Goal: Task Accomplishment & Management: Complete application form

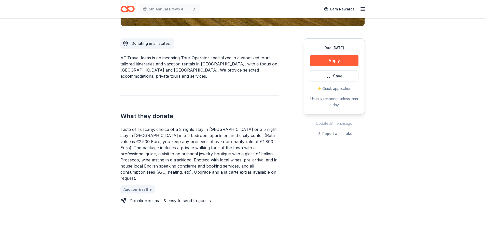
scroll to position [127, 0]
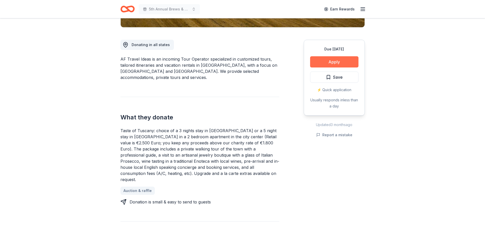
click at [336, 63] on button "Apply" at bounding box center [334, 61] width 48 height 11
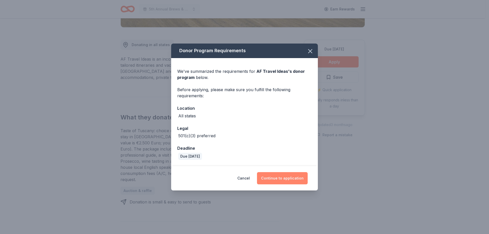
click at [284, 179] on button "Continue to application" at bounding box center [282, 178] width 51 height 12
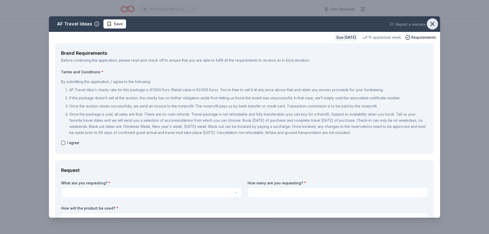
click at [431, 25] on icon "button" at bounding box center [433, 24] width 4 height 4
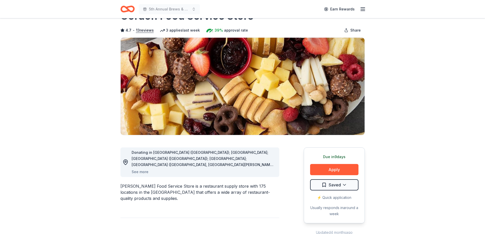
scroll to position [25, 0]
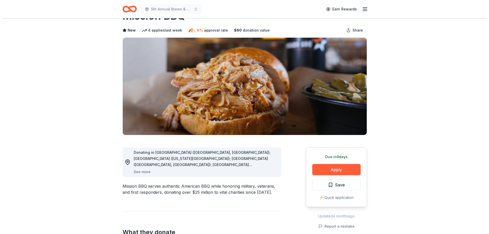
scroll to position [25, 0]
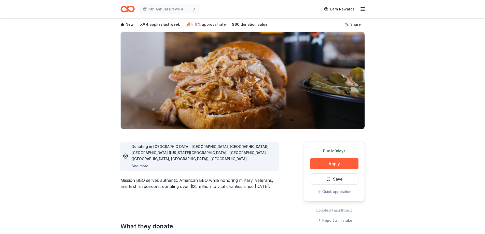
click at [135, 165] on button "See more" at bounding box center [140, 166] width 17 height 6
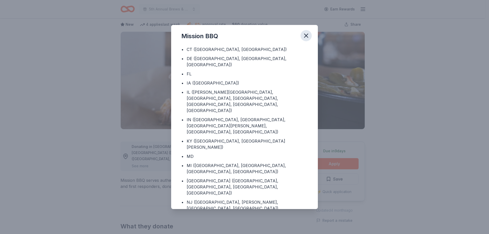
click at [306, 36] on icon "button" at bounding box center [305, 35] width 7 height 7
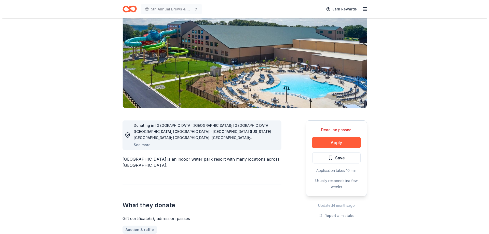
scroll to position [51, 0]
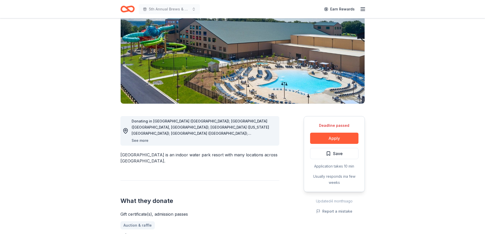
click at [143, 140] on button "See more" at bounding box center [140, 140] width 17 height 6
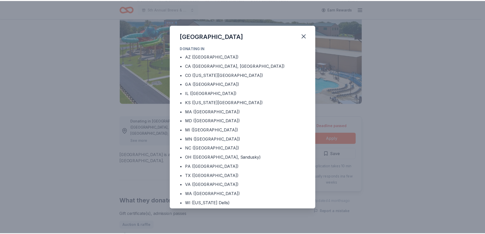
scroll to position [7, 0]
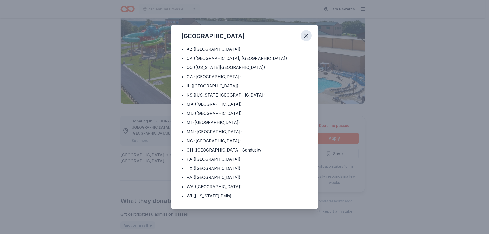
click at [307, 34] on icon "button" at bounding box center [305, 35] width 7 height 7
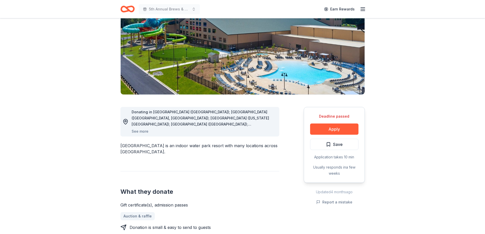
scroll to position [51, 0]
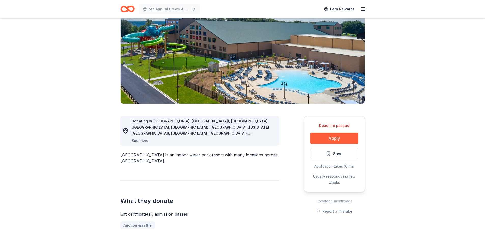
click at [134, 142] on button "See more" at bounding box center [140, 140] width 17 height 6
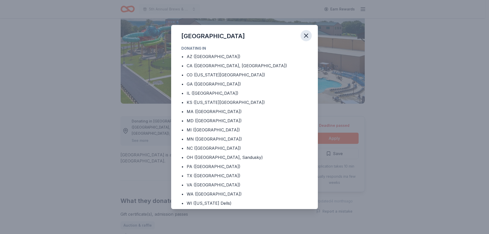
click at [308, 35] on icon "button" at bounding box center [305, 35] width 7 height 7
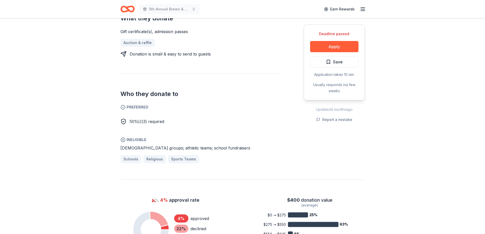
scroll to position [229, 0]
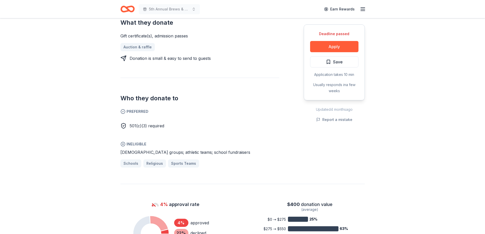
drag, startPoint x: 338, startPoint y: 47, endPoint x: 240, endPoint y: 106, distance: 113.7
click at [240, 106] on div "Donating in AZ (Scottsdale); CA (Anaheim, San Francisco); CO (Colorado Springs)…" at bounding box center [242, 47] width 244 height 242
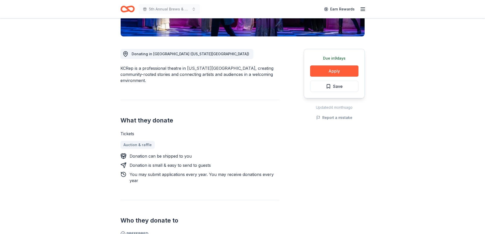
scroll to position [92, 0]
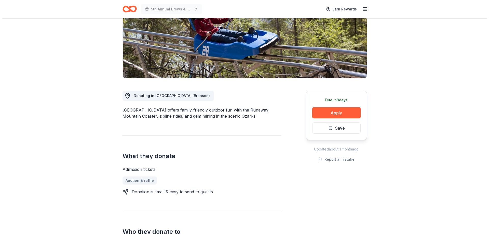
scroll to position [102, 0]
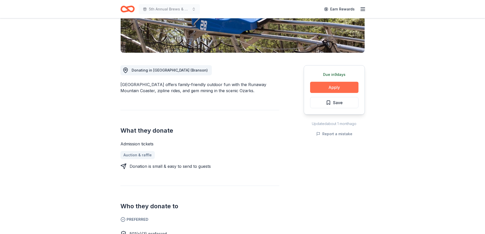
click at [340, 89] on button "Apply" at bounding box center [334, 87] width 48 height 11
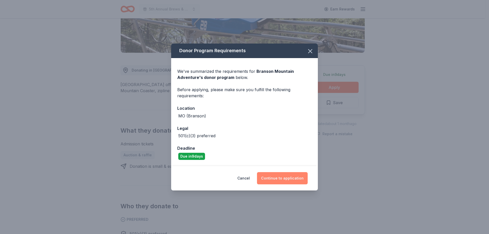
click at [284, 178] on button "Continue to application" at bounding box center [282, 178] width 51 height 12
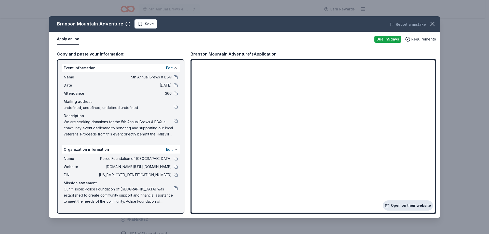
click at [406, 204] on link "Open on their website" at bounding box center [408, 205] width 50 height 10
click at [434, 22] on icon "button" at bounding box center [433, 24] width 4 height 4
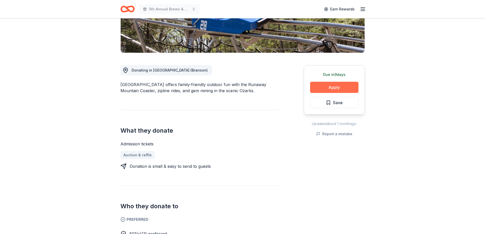
click at [334, 88] on button "Apply" at bounding box center [334, 87] width 48 height 11
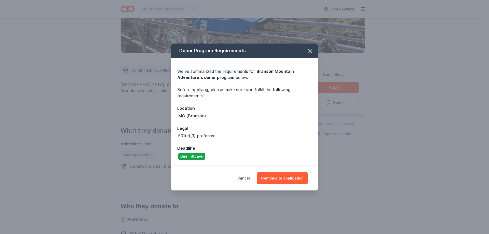
drag, startPoint x: 243, startPoint y: 176, endPoint x: 256, endPoint y: 171, distance: 13.1
click at [243, 176] on button "Cancel" at bounding box center [243, 178] width 12 height 12
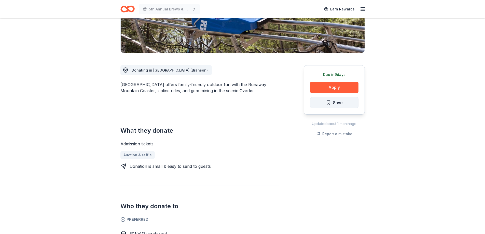
click at [336, 100] on span "Save" at bounding box center [338, 102] width 10 height 7
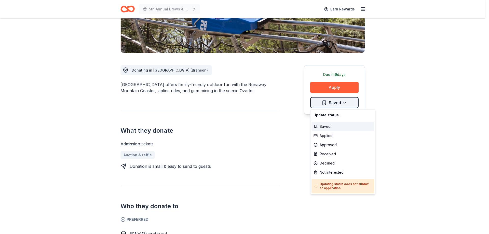
click at [351, 104] on html "5th Annual Brews & BBQ Earn Rewards Due in 9 days Share Branson Mountain Advent…" at bounding box center [244, 15] width 489 height 234
click at [327, 135] on div "Applied" at bounding box center [342, 135] width 63 height 9
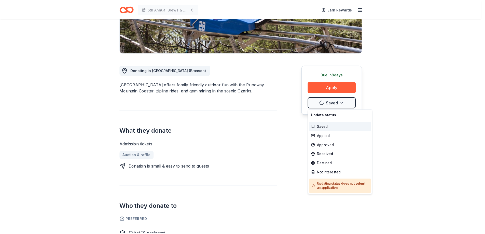
scroll to position [0, 0]
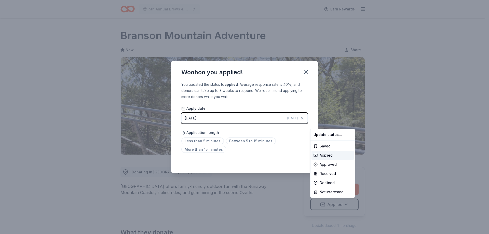
click at [404, 195] on html "5th Annual Brews & BBQ Earn Rewards Due in 9 days Share Branson Mountain Advent…" at bounding box center [244, 117] width 489 height 234
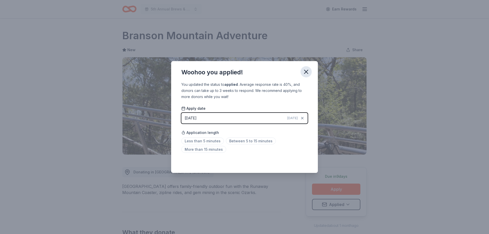
click at [307, 70] on icon "button" at bounding box center [305, 71] width 7 height 7
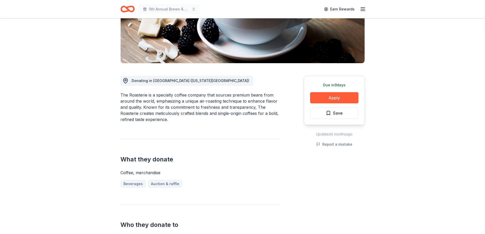
scroll to position [76, 0]
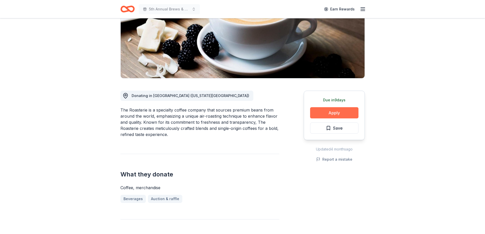
click at [332, 114] on button "Apply" at bounding box center [334, 112] width 48 height 11
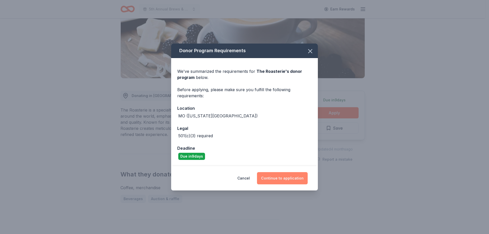
click at [282, 179] on button "Continue to application" at bounding box center [282, 178] width 51 height 12
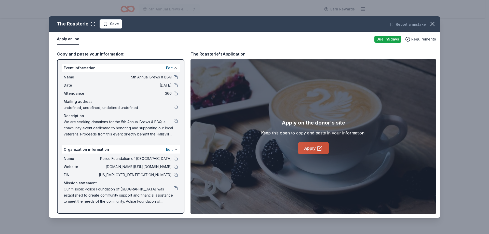
click at [313, 146] on link "Apply" at bounding box center [313, 148] width 31 height 12
click at [435, 22] on icon "button" at bounding box center [432, 23] width 7 height 7
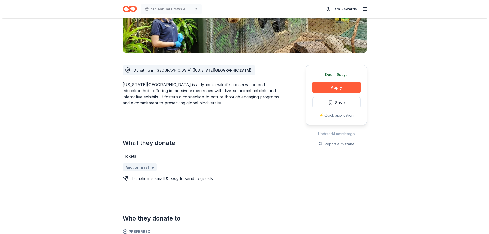
scroll to position [76, 0]
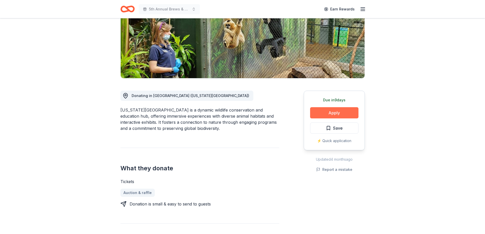
click at [337, 113] on button "Apply" at bounding box center [334, 112] width 48 height 11
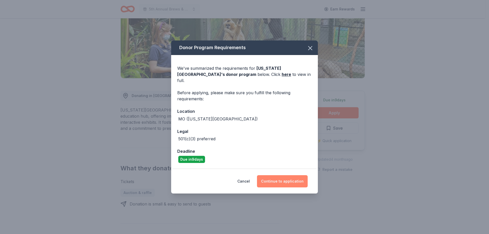
click at [281, 178] on button "Continue to application" at bounding box center [282, 181] width 51 height 12
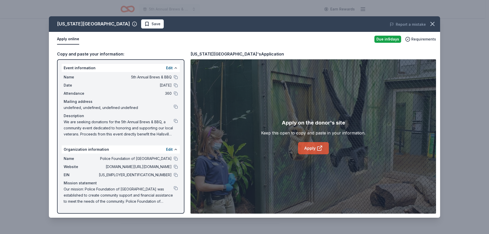
click at [306, 146] on link "Apply" at bounding box center [313, 148] width 31 height 12
click at [434, 24] on icon "button" at bounding box center [432, 23] width 7 height 7
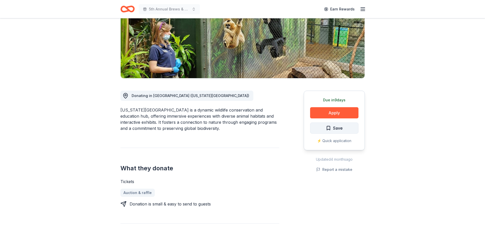
click at [336, 127] on span "Save" at bounding box center [338, 128] width 10 height 7
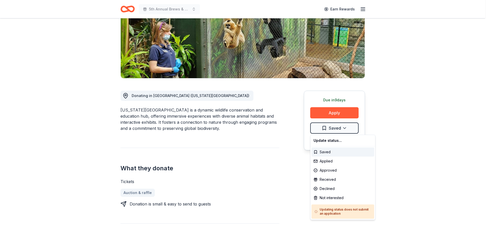
click at [336, 127] on html "5th Annual Brews & BBQ Earn Rewards Due in 9 days Share Kansas City Zoo New Sha…" at bounding box center [244, 41] width 489 height 234
click at [325, 161] on div "Applied" at bounding box center [342, 161] width 63 height 9
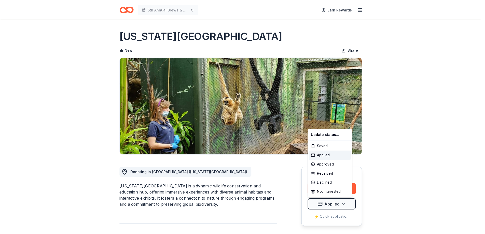
scroll to position [0, 0]
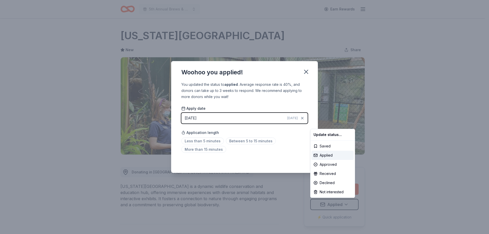
click at [305, 72] on html "5th Annual Brews & BBQ Earn Rewards Due in 9 days Share Kansas City Zoo New Sha…" at bounding box center [244, 117] width 489 height 234
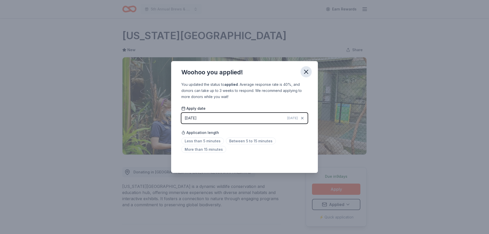
click at [308, 73] on icon "button" at bounding box center [305, 71] width 7 height 7
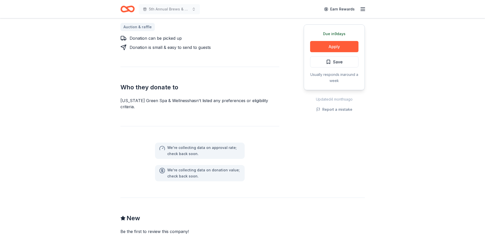
scroll to position [153, 0]
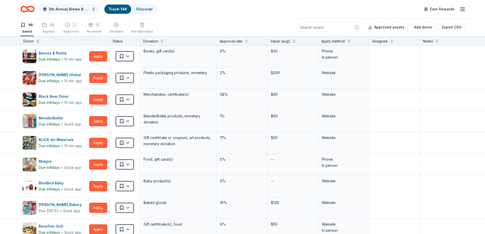
click at [73, 9] on span "5th Annual Brews & BBQ" at bounding box center [69, 9] width 41 height 6
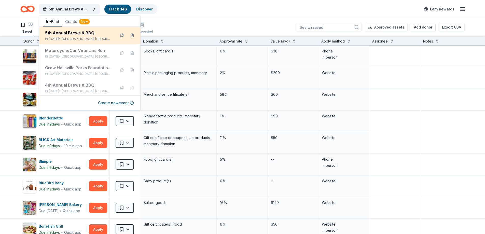
click at [60, 33] on div "5th Annual Brews & BBQ" at bounding box center [78, 33] width 67 height 6
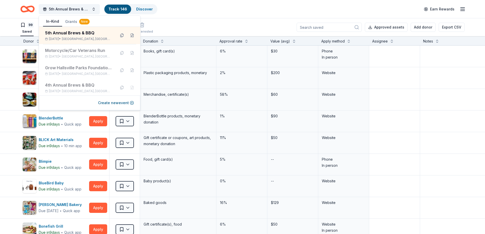
click at [173, 23] on div "99 Saved 29 Applied 1 Approved 5 Received Declined Not interested Approved asse…" at bounding box center [242, 27] width 444 height 18
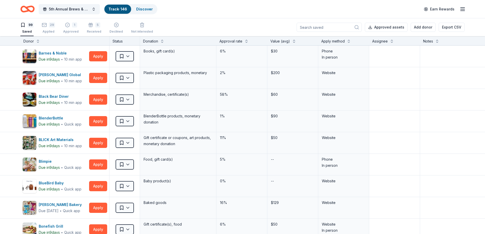
click at [30, 24] on div "99" at bounding box center [30, 24] width 6 height 5
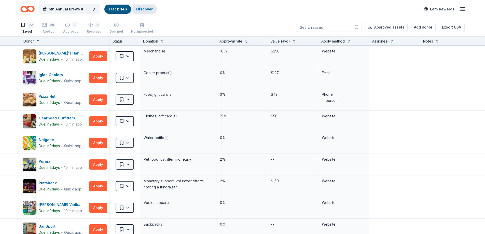
click at [143, 10] on link "Discover" at bounding box center [144, 9] width 17 height 4
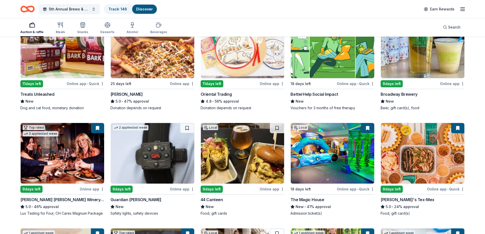
scroll to position [51, 0]
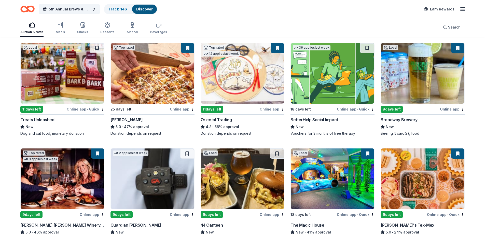
click at [188, 47] on button at bounding box center [187, 48] width 13 height 10
click at [410, 119] on div "Broadway Brewery" at bounding box center [399, 120] width 37 height 6
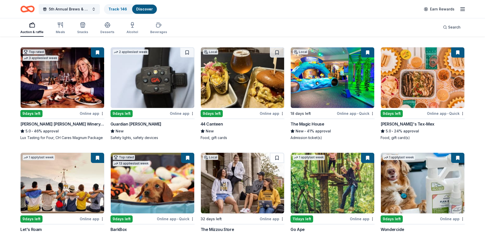
scroll to position [153, 0]
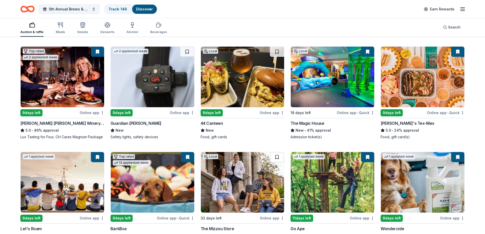
click at [58, 123] on div "Cooper's Hawk Winery and Restaurants" at bounding box center [62, 123] width 84 height 6
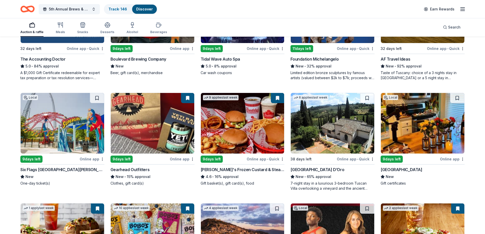
scroll to position [458, 0]
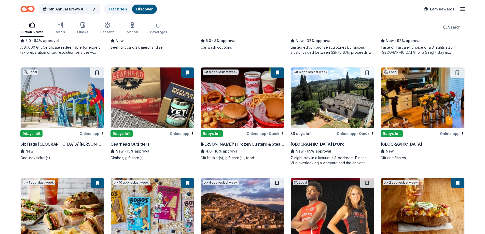
click at [415, 142] on div "Main Street Inn Parkville" at bounding box center [401, 144] width 41 height 6
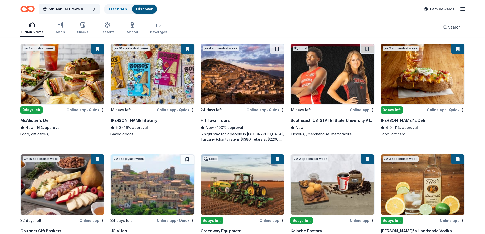
scroll to position [586, 0]
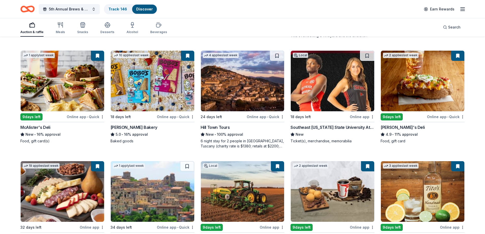
click at [52, 80] on img at bounding box center [63, 81] width 84 height 61
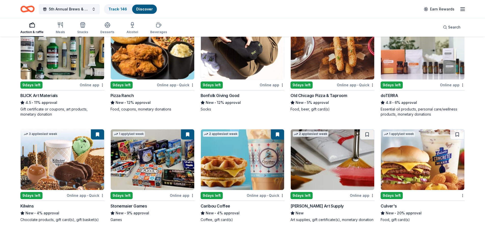
scroll to position [1034, 0]
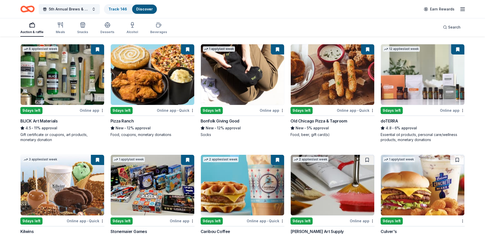
click at [130, 76] on img at bounding box center [153, 74] width 84 height 61
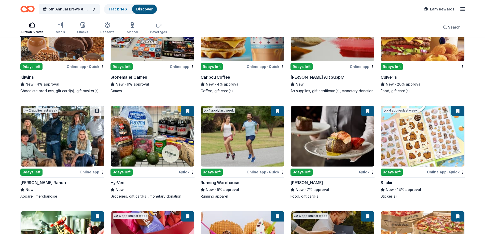
scroll to position [1161, 0]
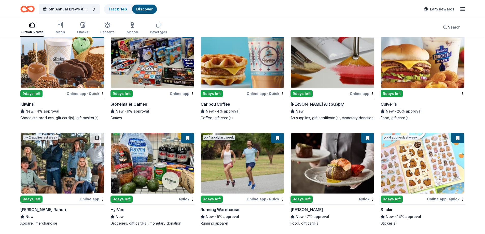
click at [402, 73] on img at bounding box center [423, 57] width 84 height 61
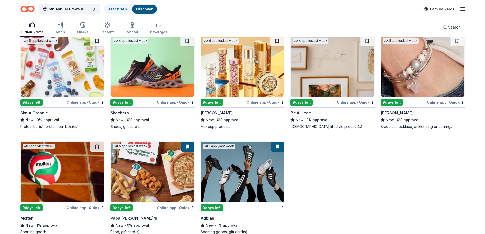
scroll to position [3212, 0]
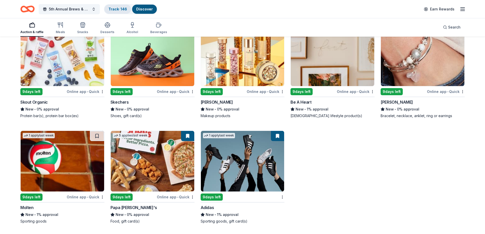
click at [112, 9] on link "Track · 146" at bounding box center [117, 9] width 19 height 4
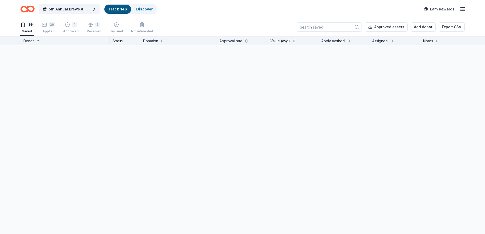
scroll to position [0, 0]
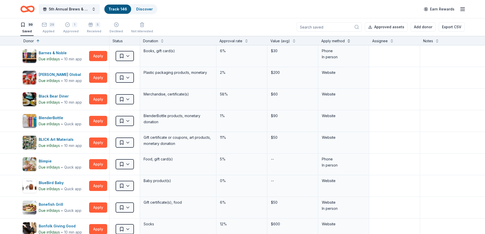
click at [349, 41] on button at bounding box center [349, 40] width 4 height 5
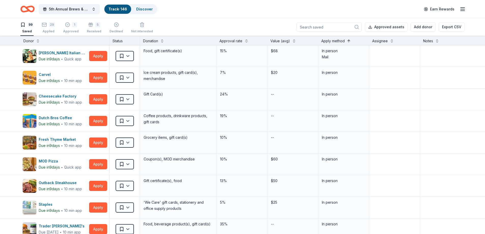
click at [349, 41] on button at bounding box center [349, 40] width 4 height 5
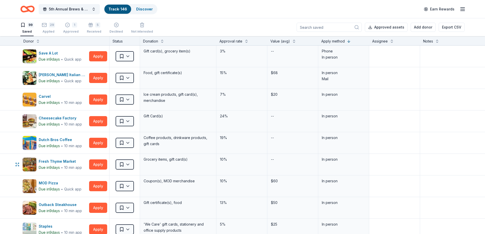
scroll to position [1913, 0]
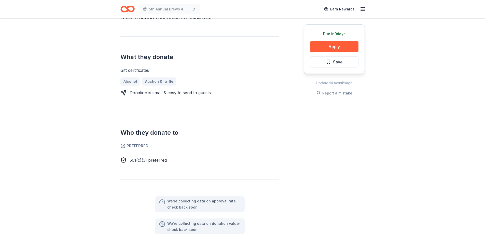
scroll to position [153, 0]
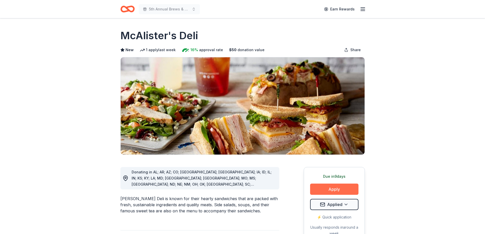
click at [340, 189] on button "Apply" at bounding box center [334, 189] width 48 height 11
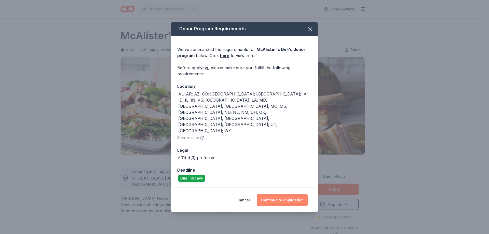
drag, startPoint x: 275, startPoint y: 184, endPoint x: 370, endPoint y: 176, distance: 95.3
click at [275, 194] on button "Continue to application" at bounding box center [282, 200] width 51 height 12
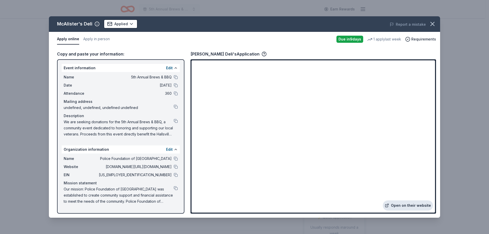
click at [406, 207] on link "Open on their website" at bounding box center [408, 205] width 50 height 10
click at [64, 39] on button "Apply online" at bounding box center [68, 39] width 22 height 11
click at [94, 38] on button "Apply in person" at bounding box center [96, 39] width 26 height 11
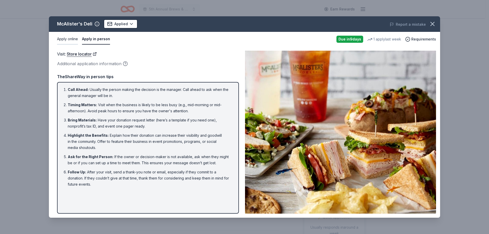
click at [70, 39] on button "Apply online" at bounding box center [67, 39] width 21 height 11
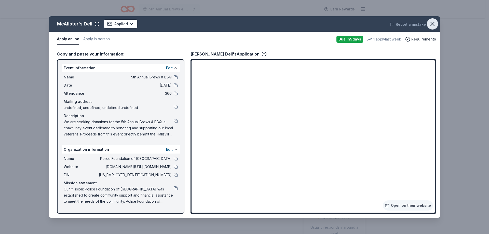
click at [434, 23] on icon "button" at bounding box center [432, 23] width 7 height 7
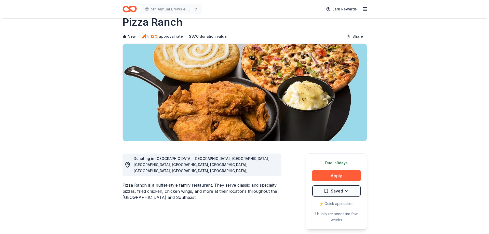
scroll to position [25, 0]
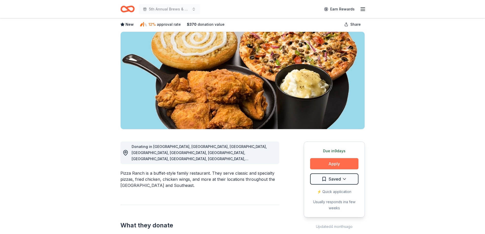
click at [333, 161] on button "Apply" at bounding box center [334, 163] width 48 height 11
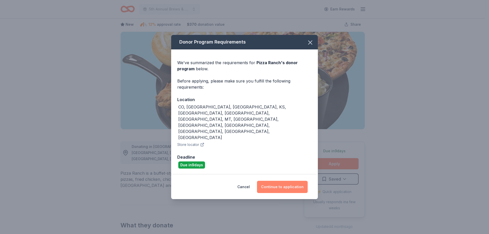
click at [279, 181] on button "Continue to application" at bounding box center [282, 187] width 51 height 12
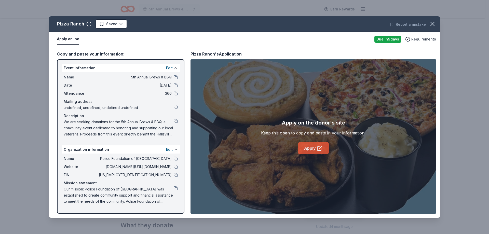
click at [313, 151] on link "Apply" at bounding box center [313, 148] width 31 height 12
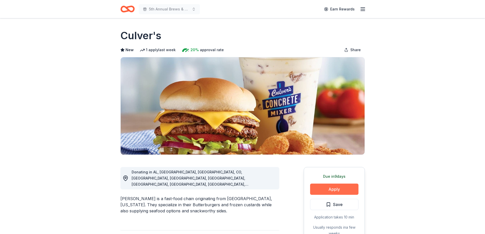
click at [318, 190] on button "Apply" at bounding box center [334, 189] width 48 height 11
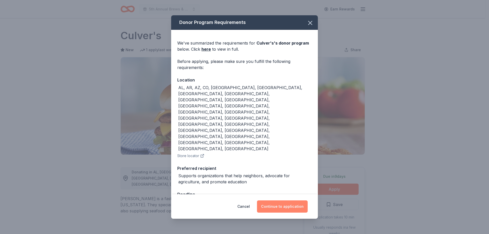
click at [292, 200] on button "Continue to application" at bounding box center [282, 206] width 51 height 12
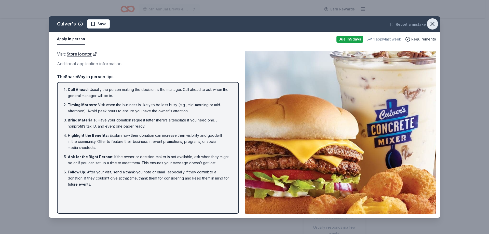
click at [433, 25] on icon "button" at bounding box center [433, 24] width 4 height 4
